Goal: Task Accomplishment & Management: Manage account settings

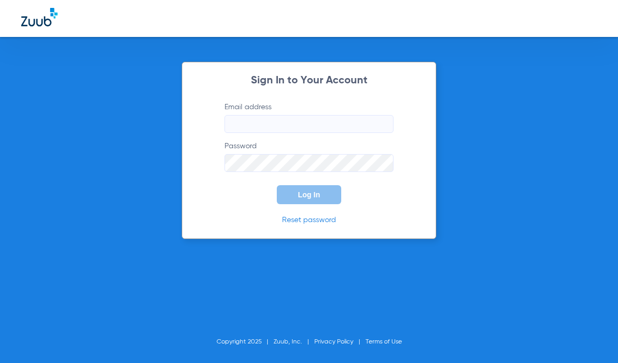
type input "frontdesk@smilelandpd.com"
click at [305, 185] on button "Log In" at bounding box center [309, 194] width 64 height 19
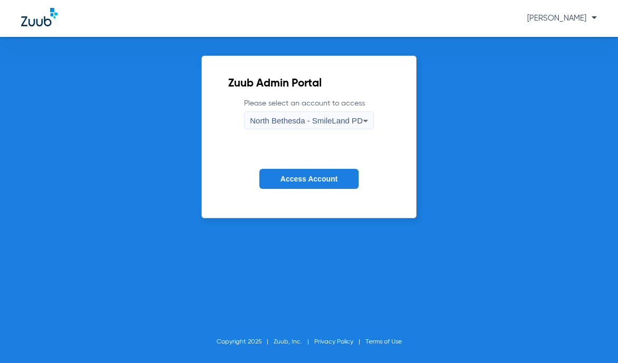
click at [316, 124] on span "North Bethesda - SmileLand PD" at bounding box center [306, 120] width 112 height 9
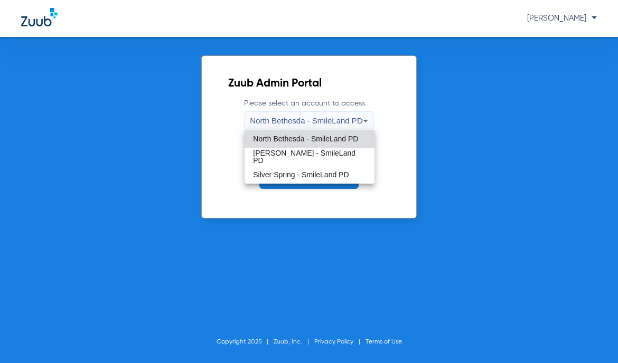
click at [296, 140] on span "North Bethesda - SmileLand PD" at bounding box center [305, 138] width 105 height 7
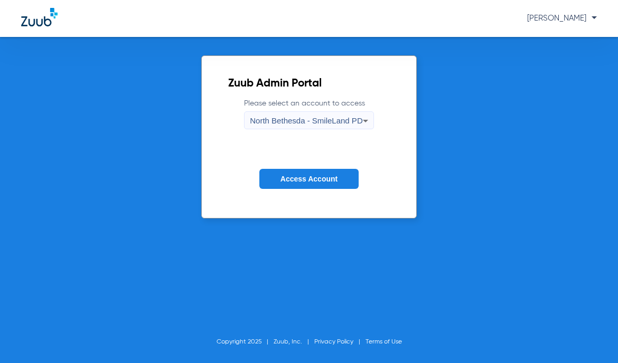
click at [308, 182] on span "Access Account" at bounding box center [308, 179] width 57 height 8
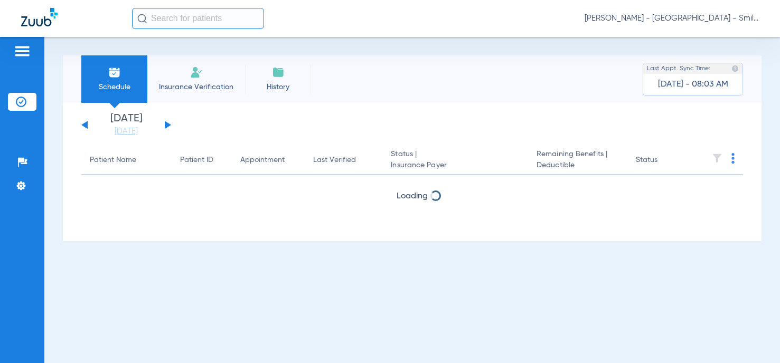
click at [723, 17] on span "[PERSON_NAME] - [GEOGRAPHIC_DATA] - SmileLand PD" at bounding box center [671, 18] width 174 height 11
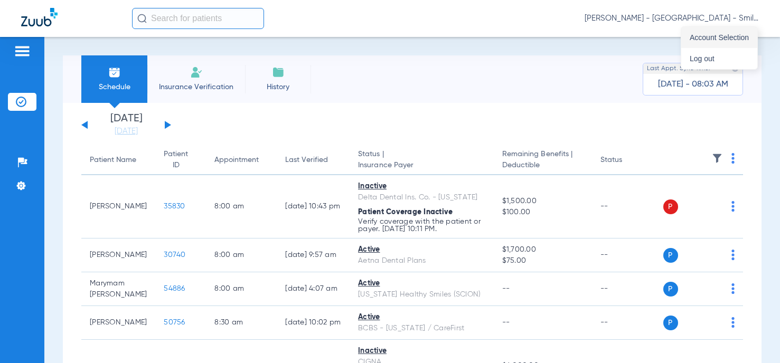
click at [714, 39] on span "Account Selection" at bounding box center [718, 37] width 59 height 7
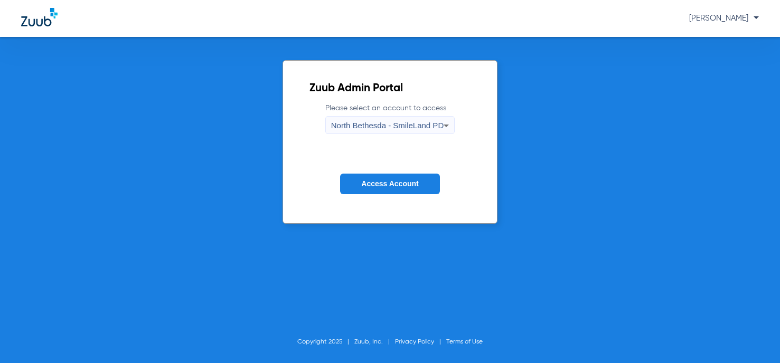
click at [394, 121] on span "North Bethesda - SmileLand PD" at bounding box center [387, 125] width 112 height 9
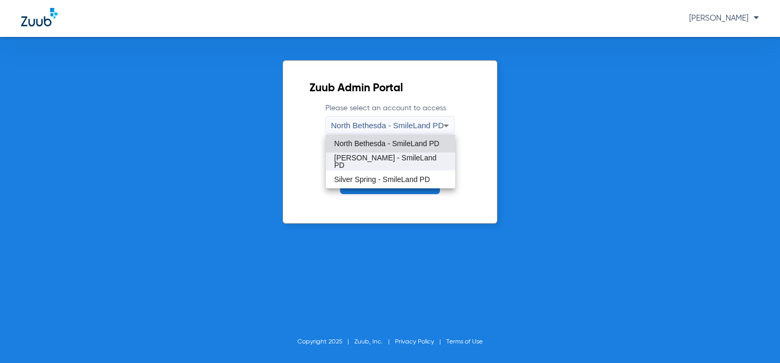
click at [369, 158] on span "[PERSON_NAME] - SmileLand PD" at bounding box center [390, 161] width 112 height 15
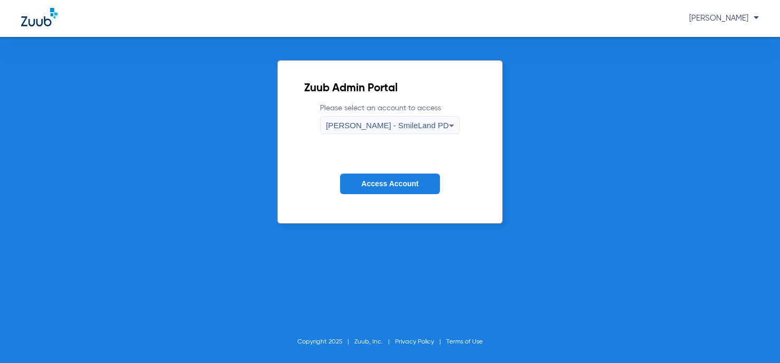
click at [373, 180] on span "Access Account" at bounding box center [389, 183] width 57 height 8
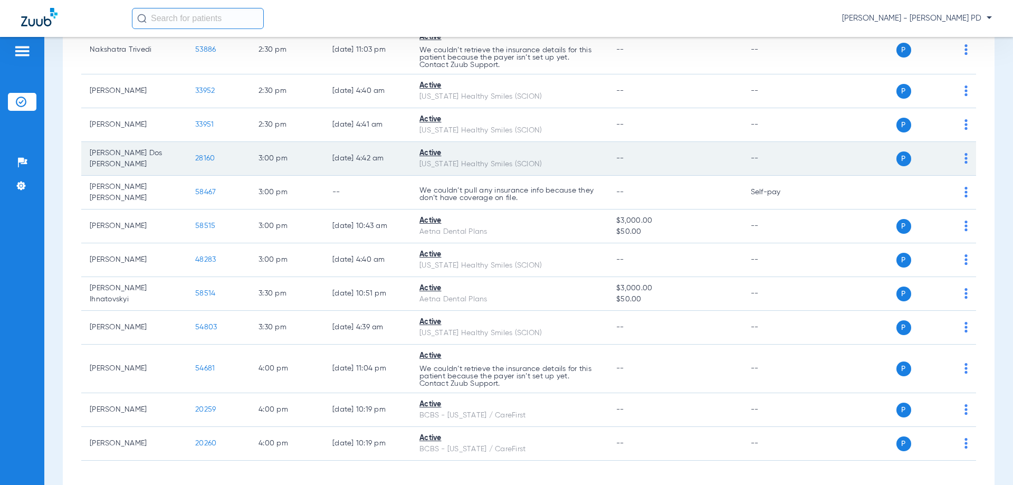
scroll to position [1156, 0]
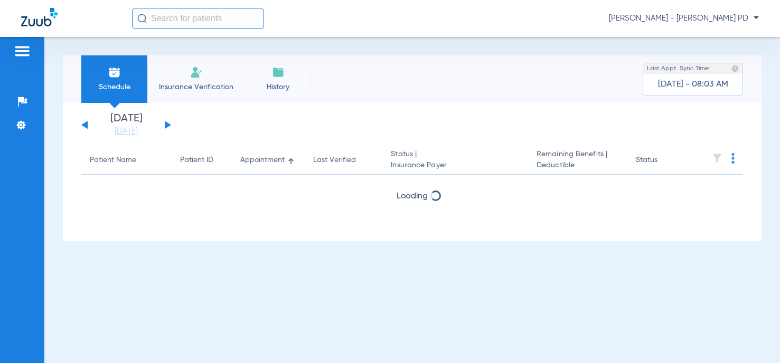
click at [706, 17] on span "Reza Beheshti - Shady Grove - SmileLand PD" at bounding box center [684, 18] width 150 height 11
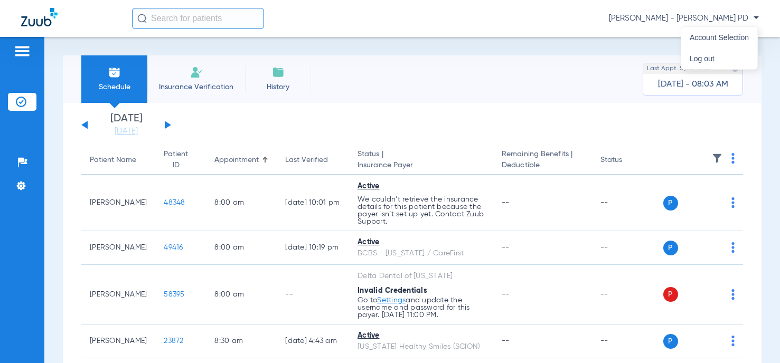
click at [668, 21] on div at bounding box center [390, 181] width 780 height 363
click at [699, 20] on span "[PERSON_NAME] - [PERSON_NAME] PD" at bounding box center [684, 18] width 150 height 11
click at [713, 41] on span "Account Selection" at bounding box center [718, 37] width 59 height 7
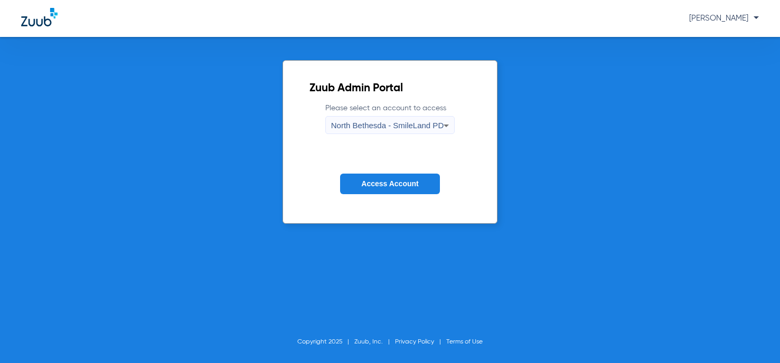
click at [355, 127] on span "North Bethesda - SmileLand PD" at bounding box center [387, 125] width 112 height 9
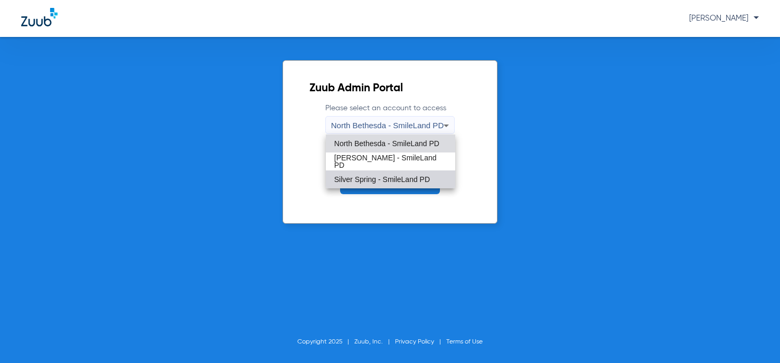
click at [360, 176] on span "Silver Spring - SmileLand PD" at bounding box center [382, 179] width 96 height 7
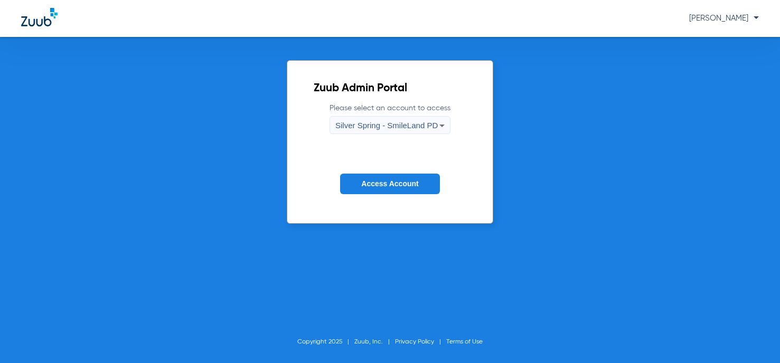
click at [377, 183] on span "Access Account" at bounding box center [389, 183] width 57 height 8
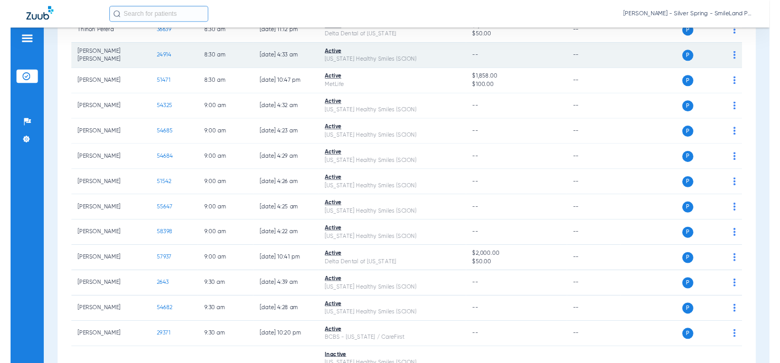
scroll to position [528, 0]
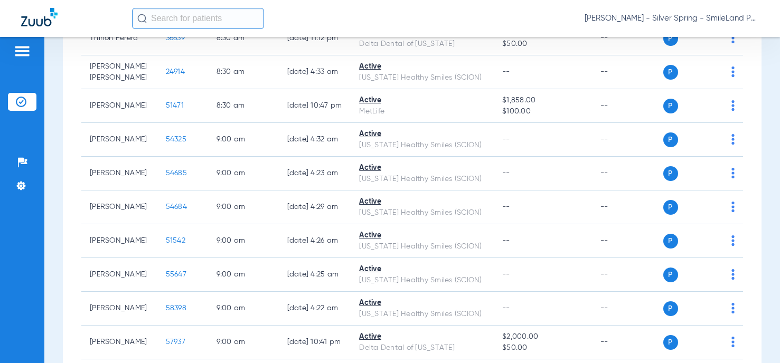
click at [766, 114] on div "Schedule Insurance Verification History Last Appt. Sync Time: Today - 08:17 AM …" at bounding box center [411, 200] width 735 height 326
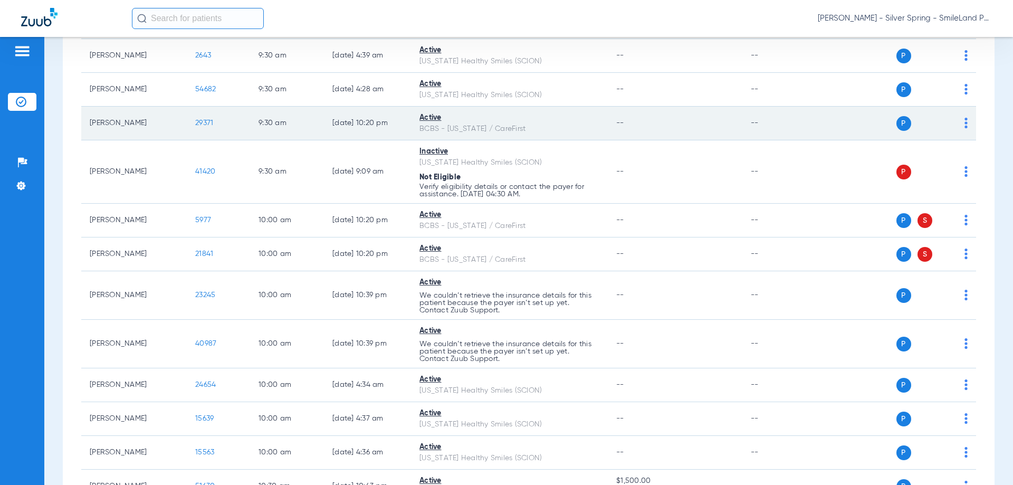
scroll to position [844, 0]
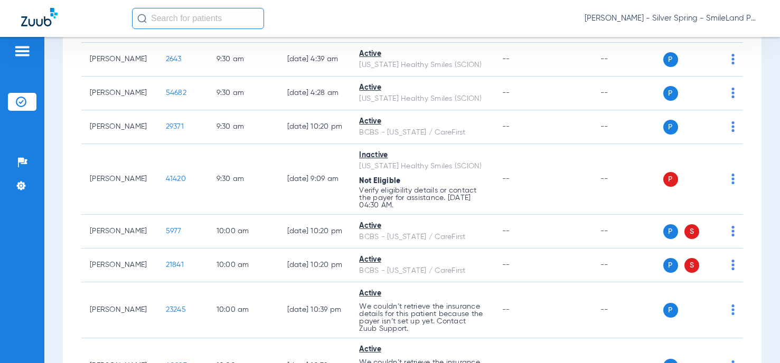
drag, startPoint x: 765, startPoint y: 82, endPoint x: 760, endPoint y: 60, distance: 22.3
click at [765, 82] on div "Schedule Insurance Verification History Last Appt. Sync Time: Today - 08:20 AM …" at bounding box center [411, 200] width 735 height 326
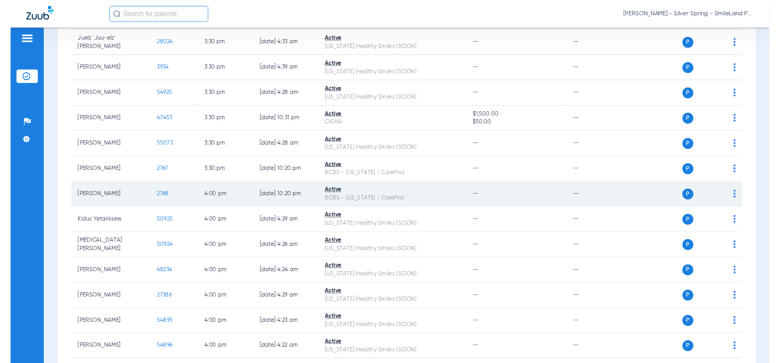
scroll to position [2953, 0]
